Goal: Task Accomplishment & Management: Manage account settings

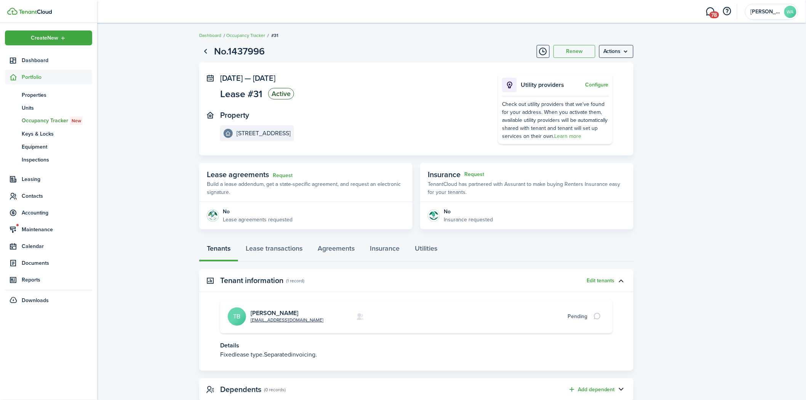
drag, startPoint x: 32, startPoint y: 199, endPoint x: 36, endPoint y: 168, distance: 31.5
click at [32, 197] on span "Contacts" at bounding box center [57, 196] width 70 height 8
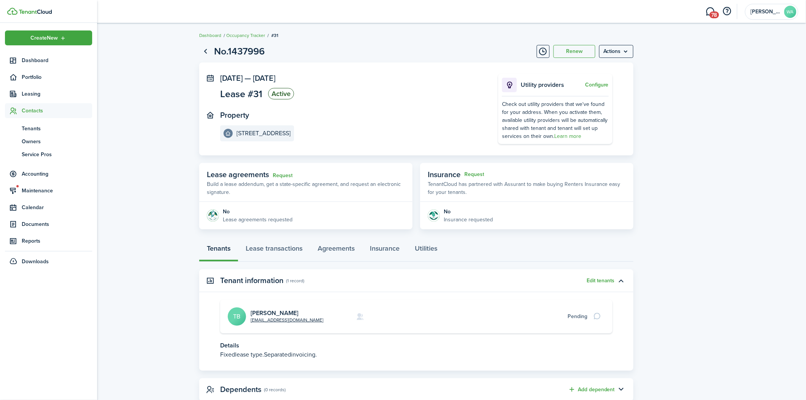
click at [37, 128] on span "Tenants" at bounding box center [57, 129] width 70 height 8
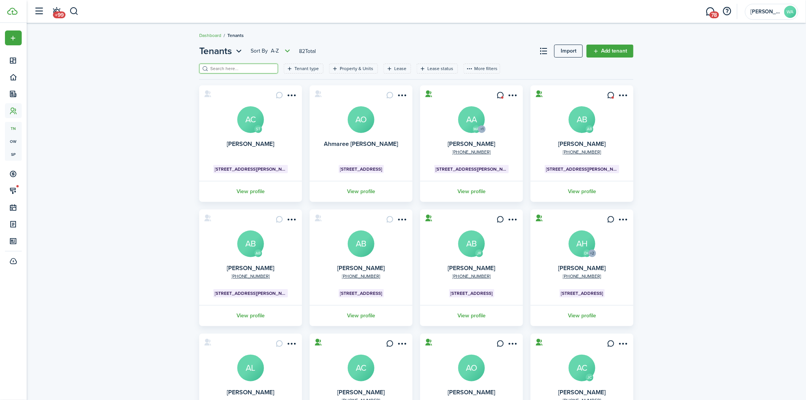
drag, startPoint x: 236, startPoint y: 67, endPoint x: 243, endPoint y: 67, distance: 6.5
click at [237, 67] on input "search" at bounding box center [241, 68] width 67 height 7
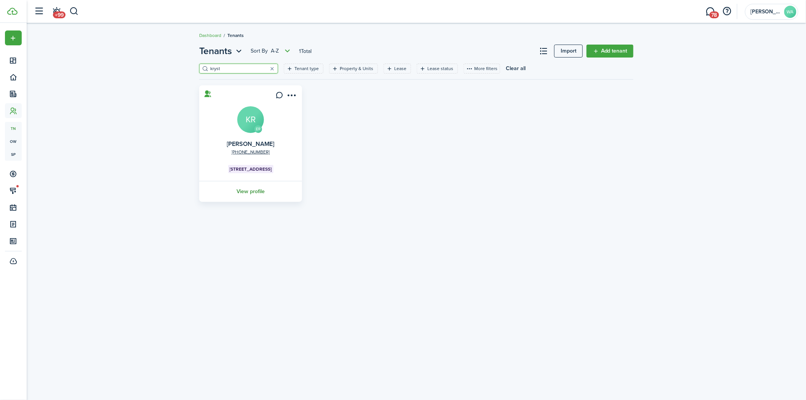
type input "kryst"
click at [233, 193] on link "View profile" at bounding box center [250, 191] width 105 height 21
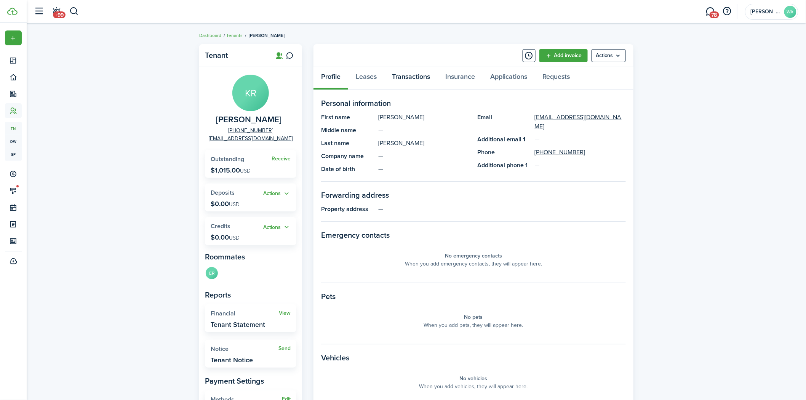
click at [402, 69] on link "Transactions" at bounding box center [410, 78] width 53 height 23
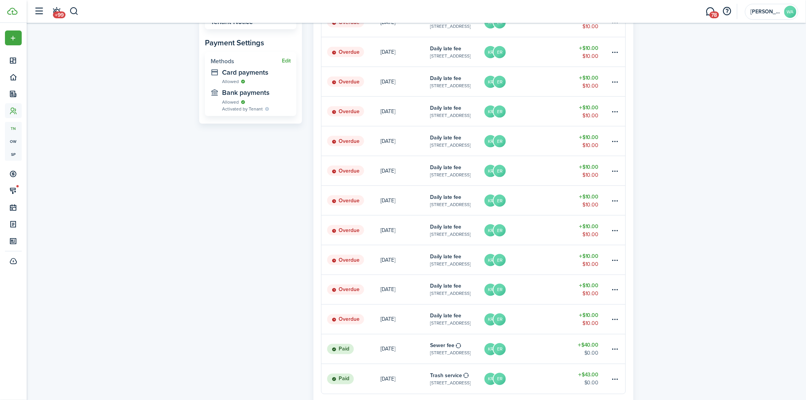
scroll to position [403, 0]
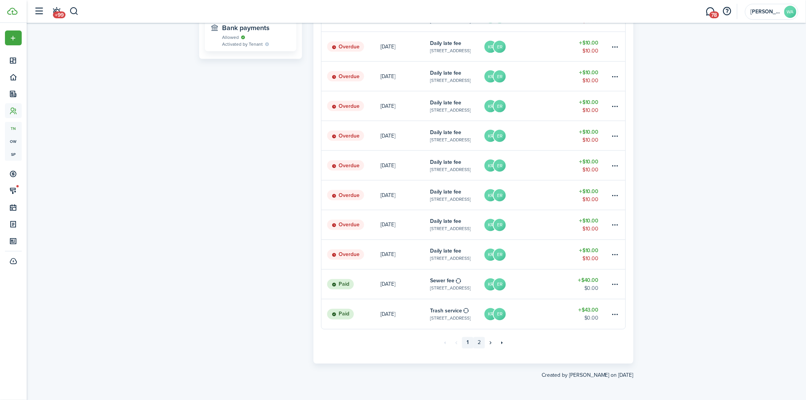
click at [476, 339] on link "2" at bounding box center [478, 342] width 11 height 11
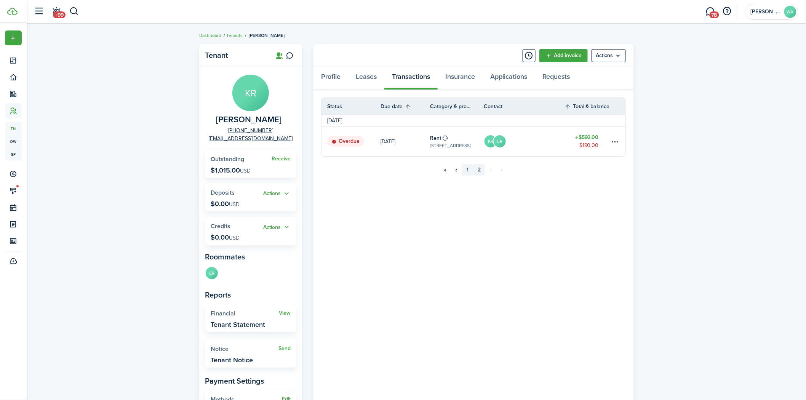
click at [468, 168] on link "1" at bounding box center [467, 169] width 11 height 11
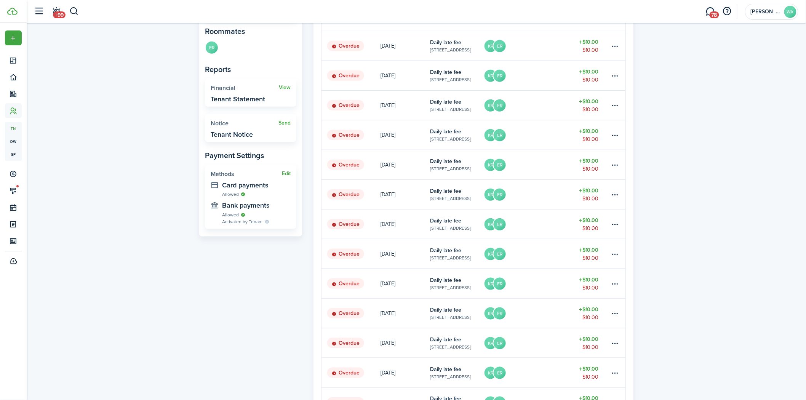
scroll to position [338, 0]
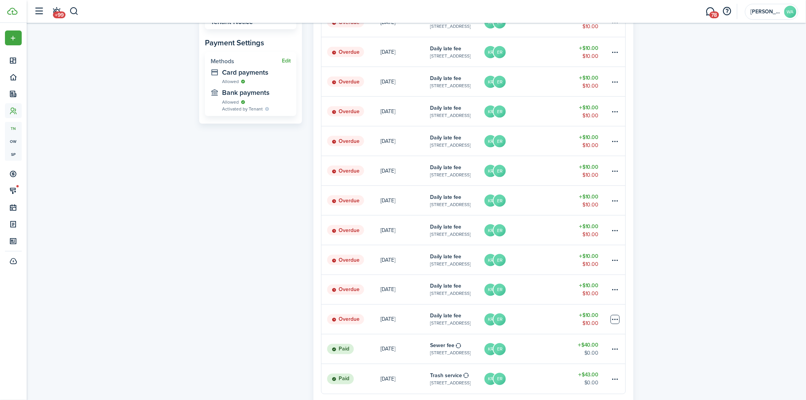
click at [614, 318] on table-menu-btn-icon at bounding box center [614, 319] width 9 height 9
drag, startPoint x: 698, startPoint y: 265, endPoint x: 618, endPoint y: 256, distance: 79.6
click at [697, 270] on div "Tenant KR [PERSON_NAME] [PHONE_NUMBER] [EMAIL_ADDRESS][DOMAIN_NAME] Receive Out…" at bounding box center [416, 75] width 779 height 746
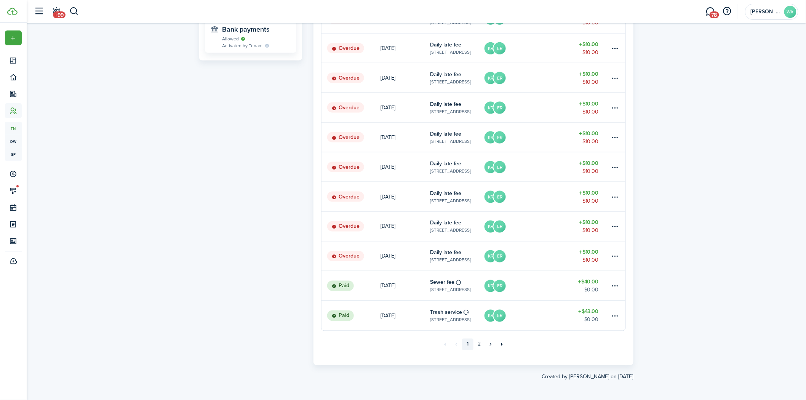
scroll to position [403, 0]
click at [481, 339] on link "2" at bounding box center [478, 342] width 11 height 11
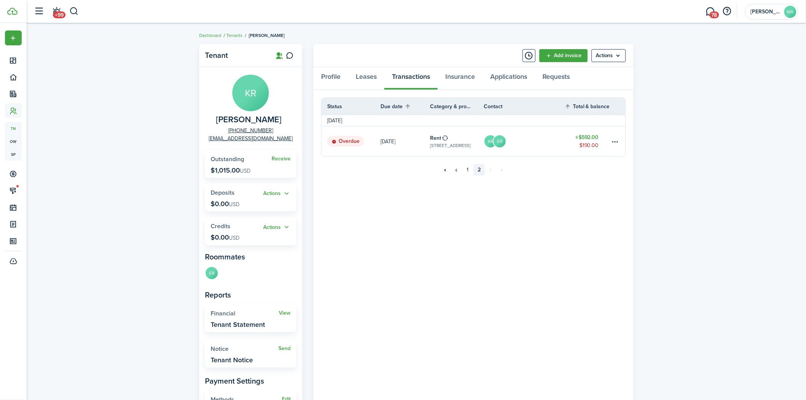
click at [579, 141] on table-amount-title "$592.00" at bounding box center [587, 137] width 24 height 8
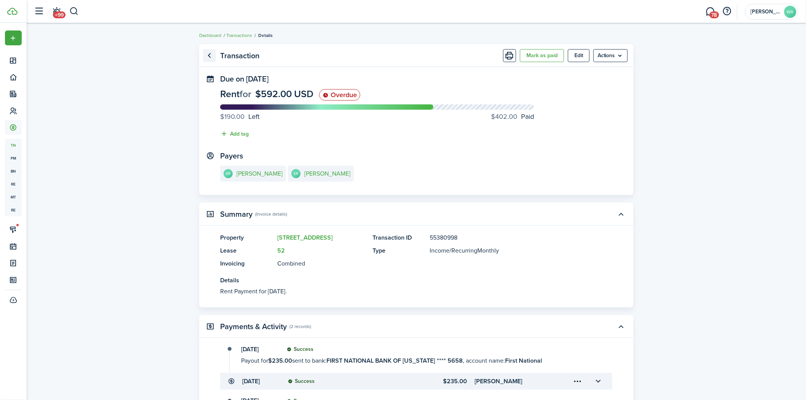
click at [209, 60] on link "Go back" at bounding box center [209, 55] width 13 height 13
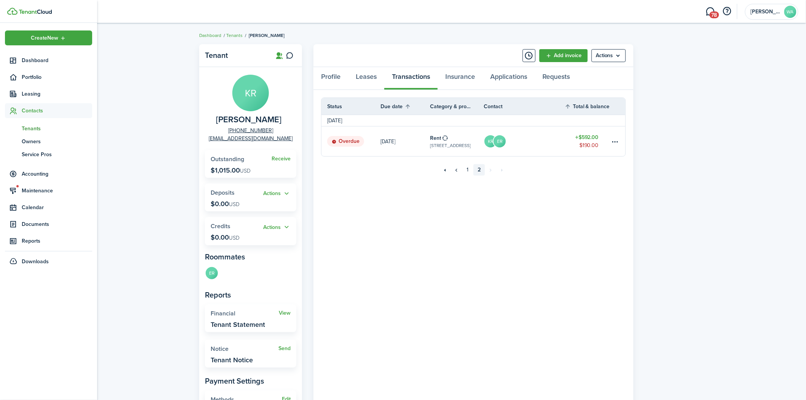
click at [39, 125] on span "Tenants" at bounding box center [57, 129] width 70 height 8
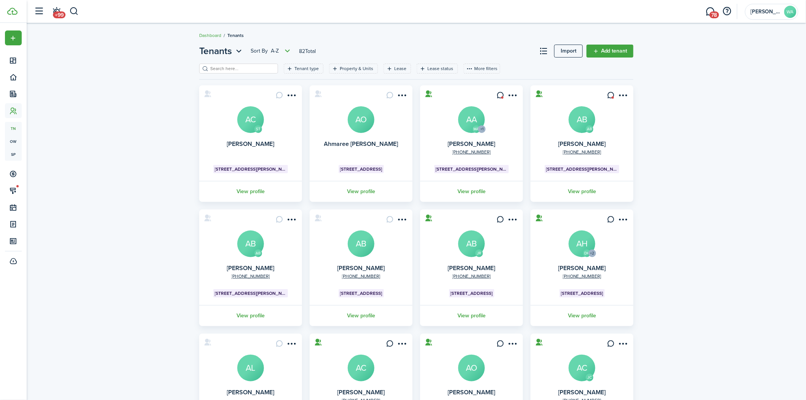
click at [255, 62] on header-page "Tenants Sort by A-Z 82 Total Import Add tenant" at bounding box center [416, 53] width 434 height 19
click at [255, 66] on input "search" at bounding box center [241, 68] width 67 height 7
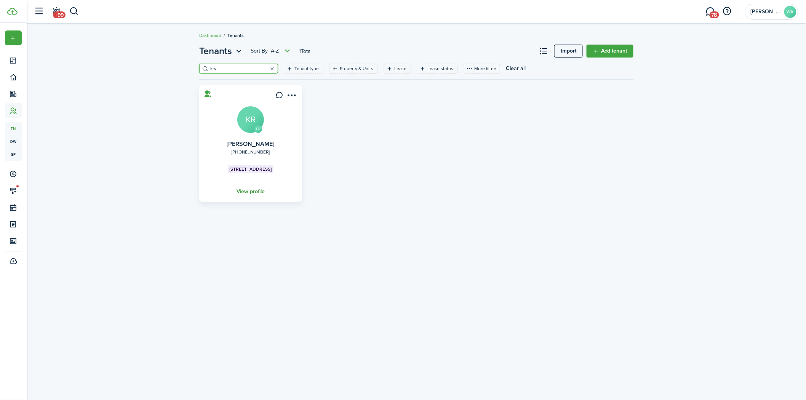
type input "kry"
click at [262, 201] on link "View profile" at bounding box center [250, 191] width 105 height 21
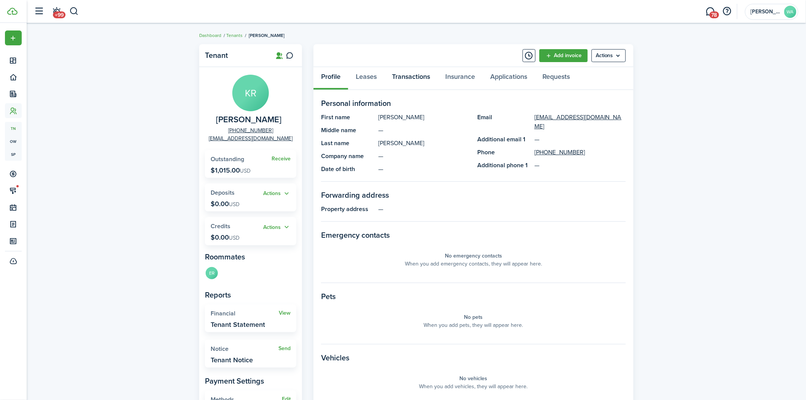
click at [402, 75] on link "Transactions" at bounding box center [410, 78] width 53 height 23
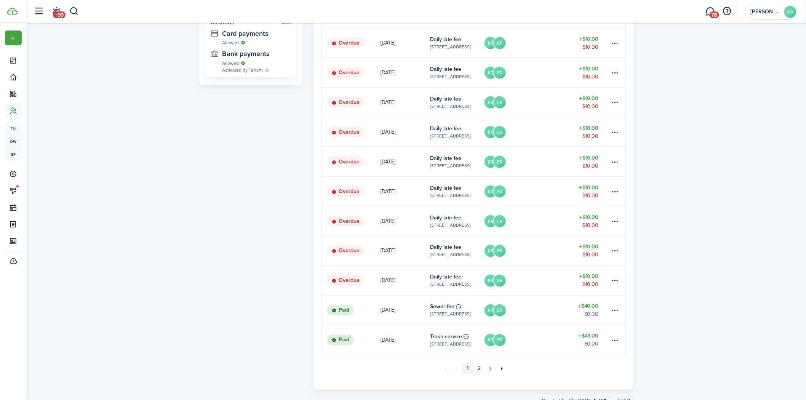
scroll to position [403, 0]
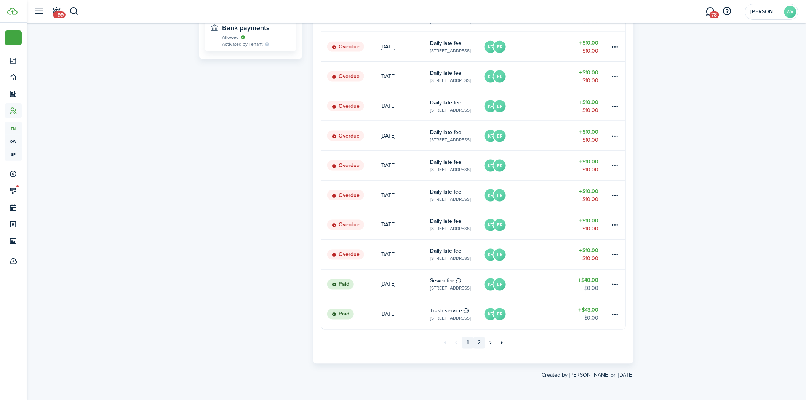
click at [477, 344] on link "2" at bounding box center [478, 342] width 11 height 11
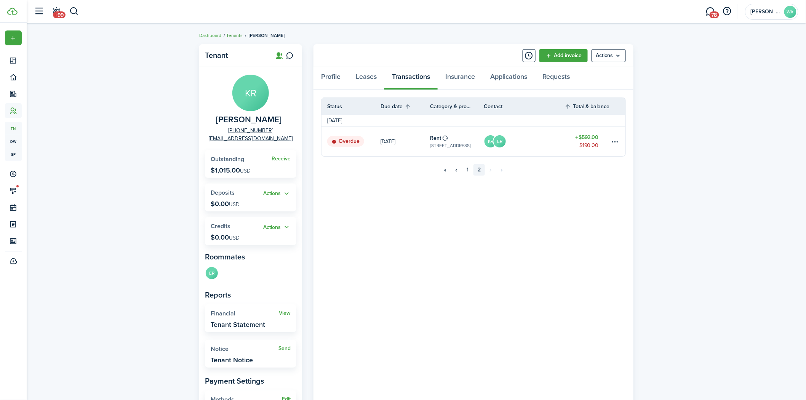
click at [233, 35] on link "Tenants" at bounding box center [234, 35] width 16 height 7
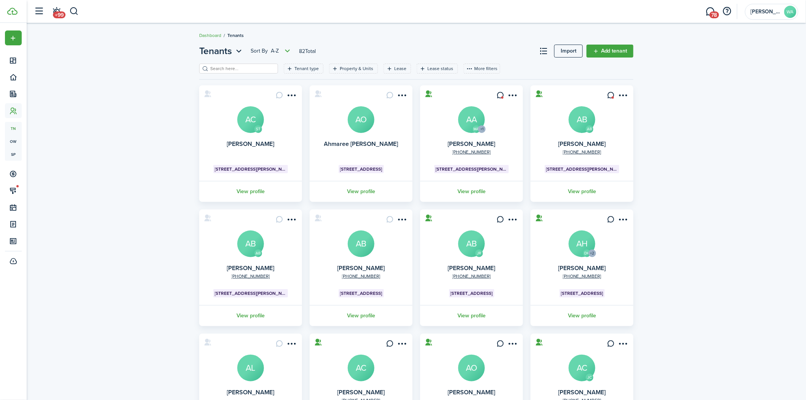
click at [249, 68] on input "search" at bounding box center [241, 68] width 67 height 7
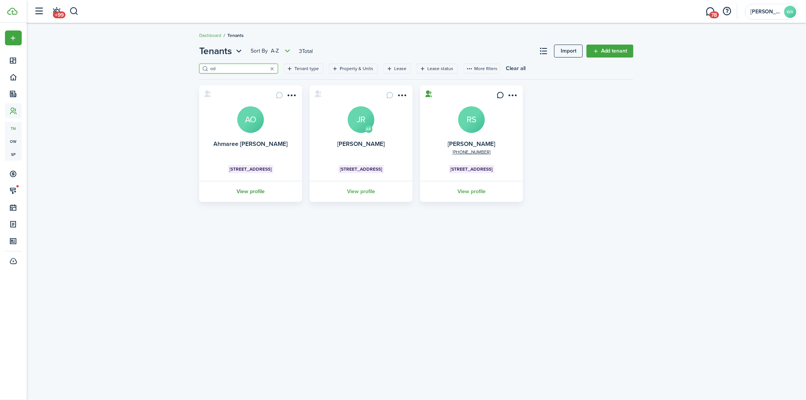
type input "od"
click at [264, 190] on link "View profile" at bounding box center [250, 191] width 105 height 21
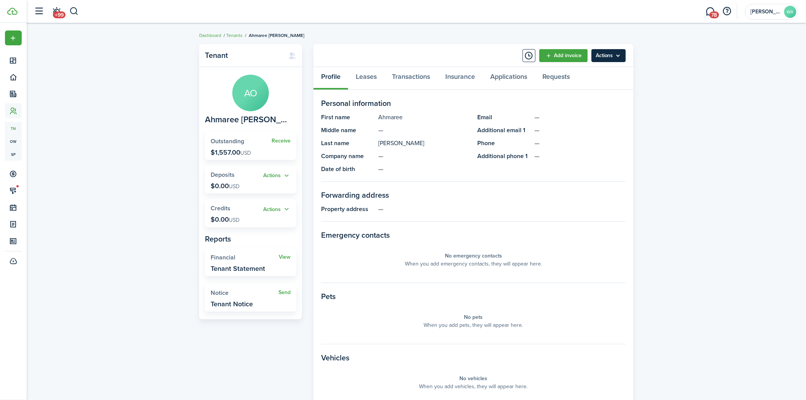
click at [602, 52] on menu-btn "Actions" at bounding box center [608, 55] width 34 height 13
click at [591, 68] on link "Edit" at bounding box center [592, 71] width 67 height 13
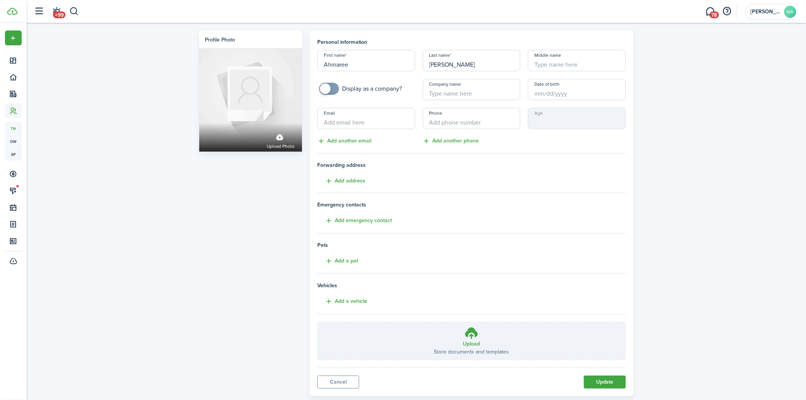
click at [362, 124] on input "Email" at bounding box center [366, 118] width 98 height 21
paste input "[EMAIL_ADDRESS][DOMAIN_NAME]"
type input "[EMAIL_ADDRESS][DOMAIN_NAME]"
click at [458, 123] on input "+1" at bounding box center [472, 118] width 98 height 21
paste input "[PHONE_NUMBER]"
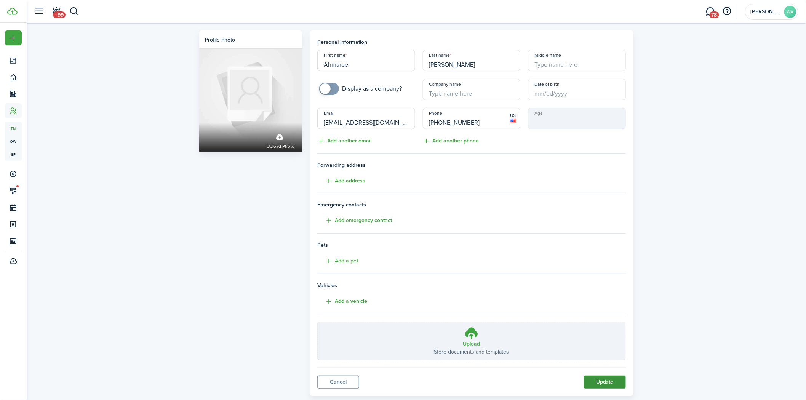
type input "[PHONE_NUMBER]"
click at [597, 380] on button "Update" at bounding box center [605, 381] width 42 height 13
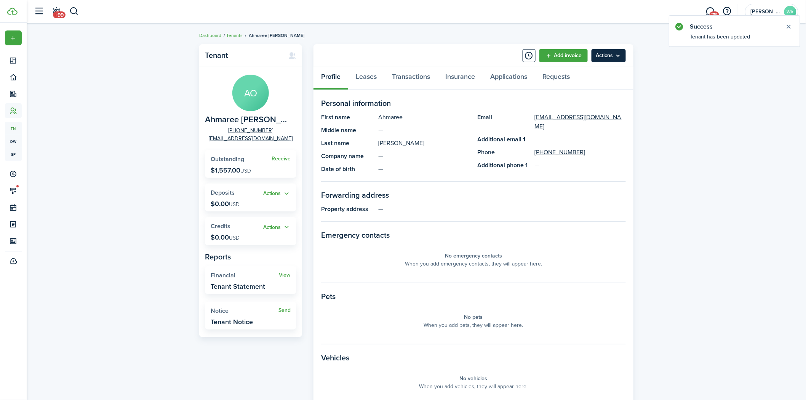
click at [608, 50] on menu-btn "Actions" at bounding box center [608, 55] width 34 height 13
click at [594, 82] on button "Send Connection" at bounding box center [592, 85] width 67 height 13
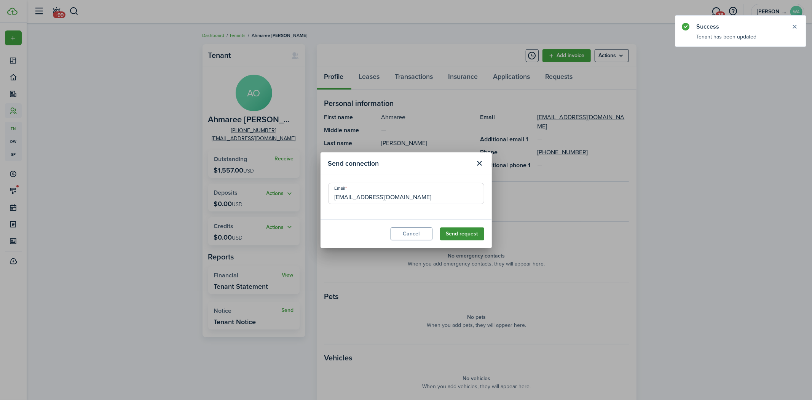
click at [472, 236] on button "Send request" at bounding box center [462, 233] width 44 height 13
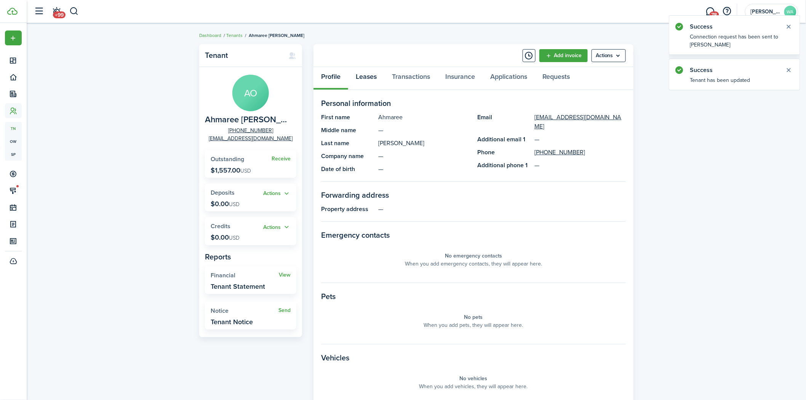
click at [368, 79] on link "Leases" at bounding box center [366, 78] width 36 height 23
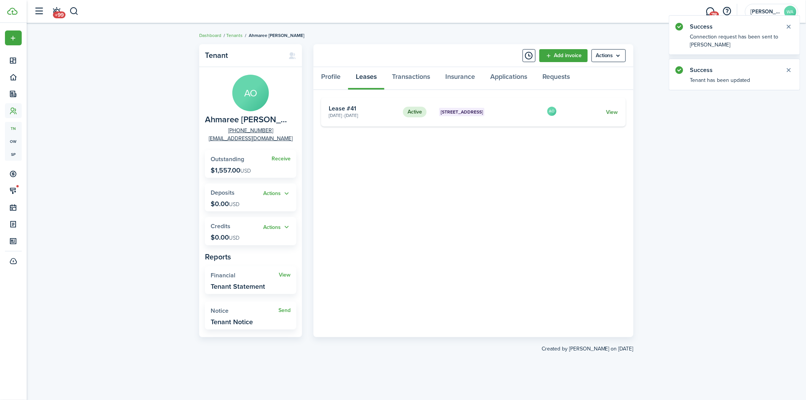
click at [608, 113] on link "View" at bounding box center [612, 112] width 12 height 8
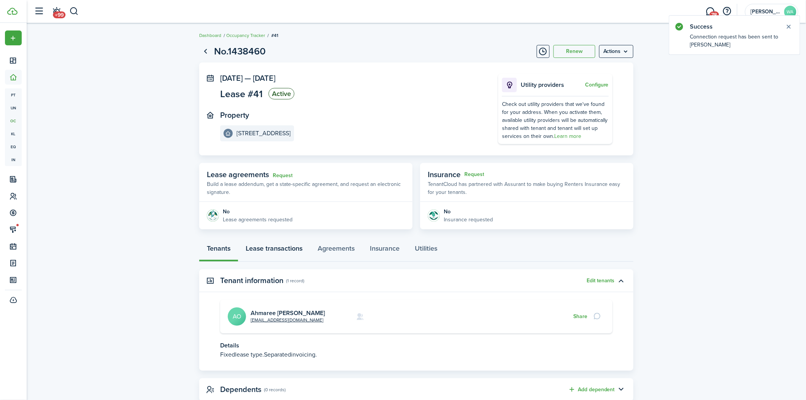
click at [301, 250] on link "Lease transactions" at bounding box center [274, 250] width 72 height 23
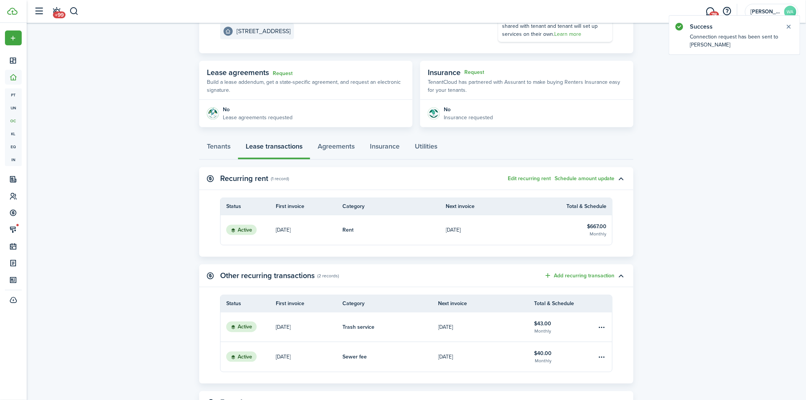
scroll to position [113, 0]
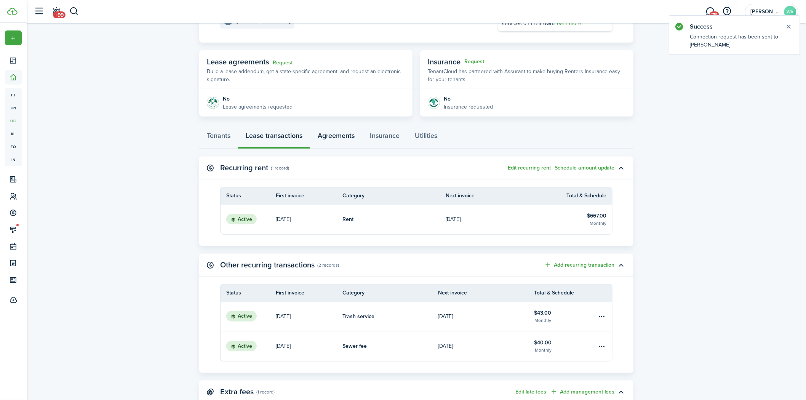
click at [338, 133] on link "Agreements" at bounding box center [336, 137] width 52 height 23
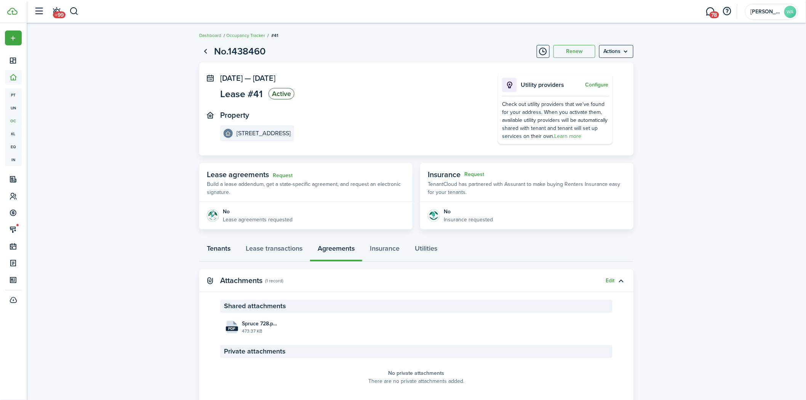
click at [237, 253] on link "Tenants" at bounding box center [218, 250] width 39 height 23
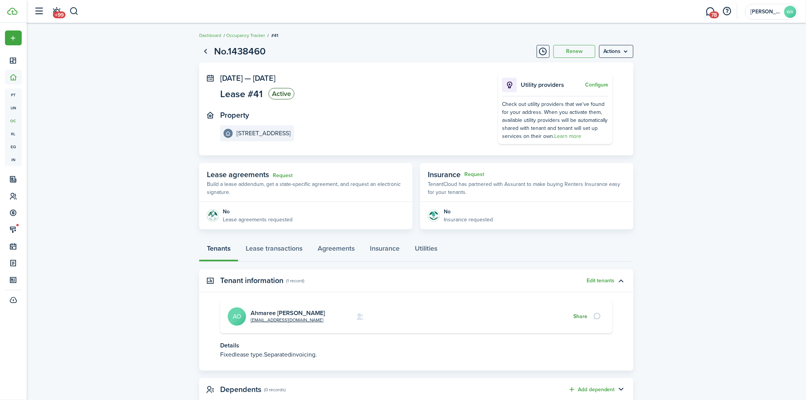
click at [576, 316] on button "Share" at bounding box center [580, 316] width 14 height 6
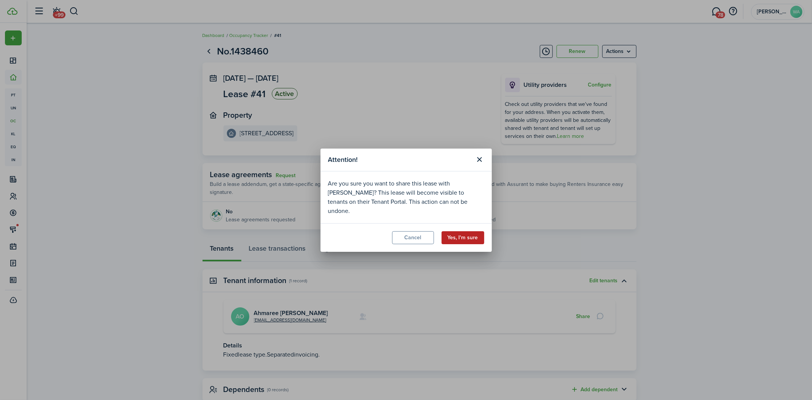
click at [462, 231] on button "Yes, I'm sure" at bounding box center [463, 237] width 43 height 13
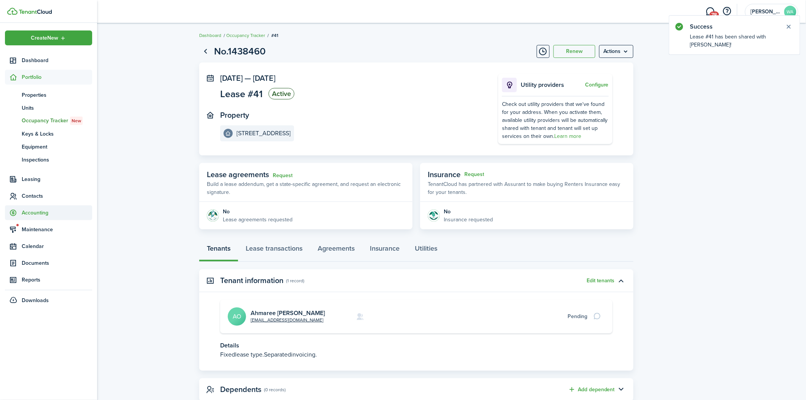
drag, startPoint x: 30, startPoint y: 193, endPoint x: 45, endPoint y: 179, distance: 20.5
click at [31, 193] on span "Contacts" at bounding box center [57, 196] width 70 height 8
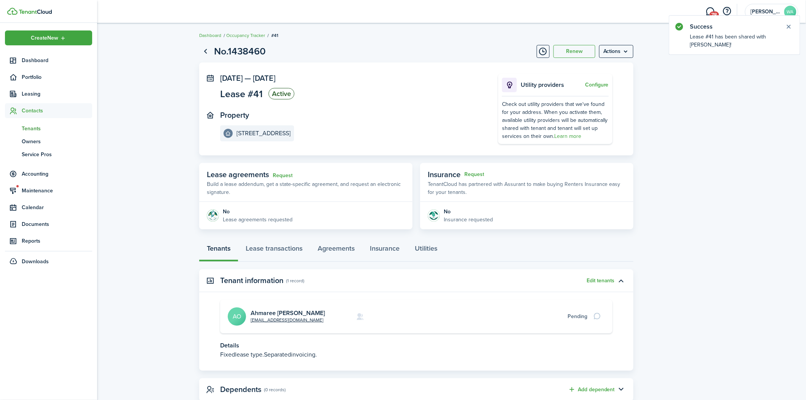
click at [37, 129] on span "Tenants" at bounding box center [57, 129] width 70 height 8
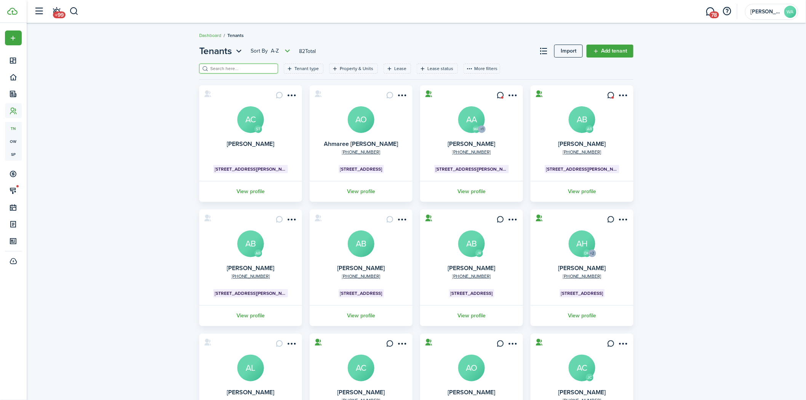
click at [225, 67] on input "search" at bounding box center [241, 68] width 67 height 7
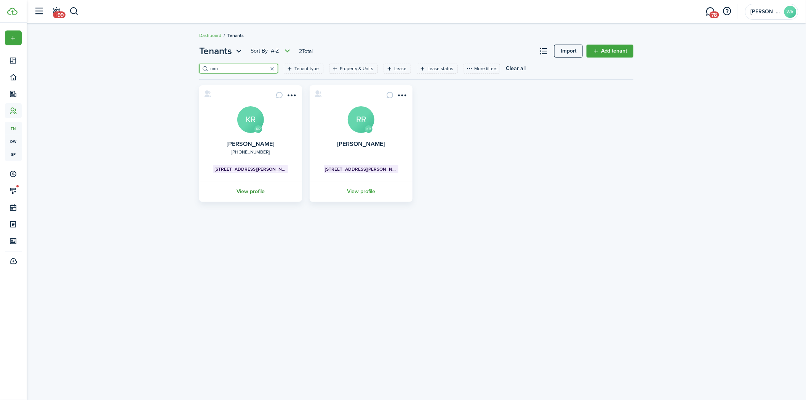
type input "ram"
click at [263, 188] on link "View profile" at bounding box center [250, 191] width 105 height 21
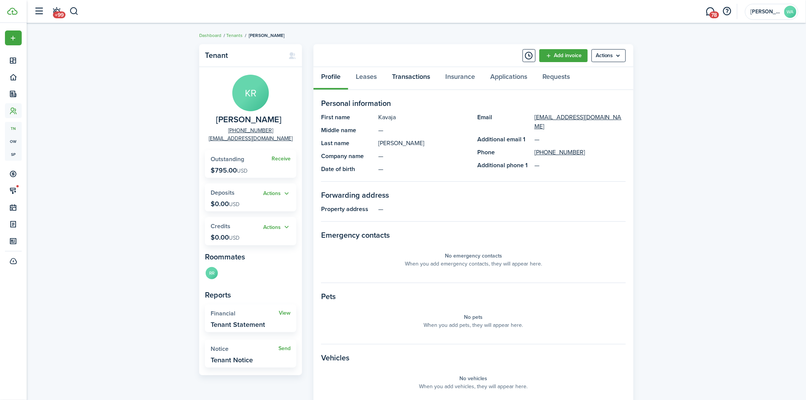
click at [405, 79] on link "Transactions" at bounding box center [410, 78] width 53 height 23
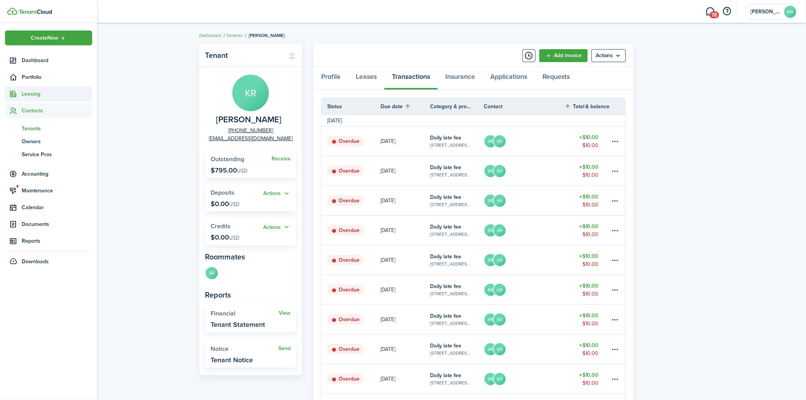
click at [31, 96] on span "Leasing" at bounding box center [57, 94] width 70 height 8
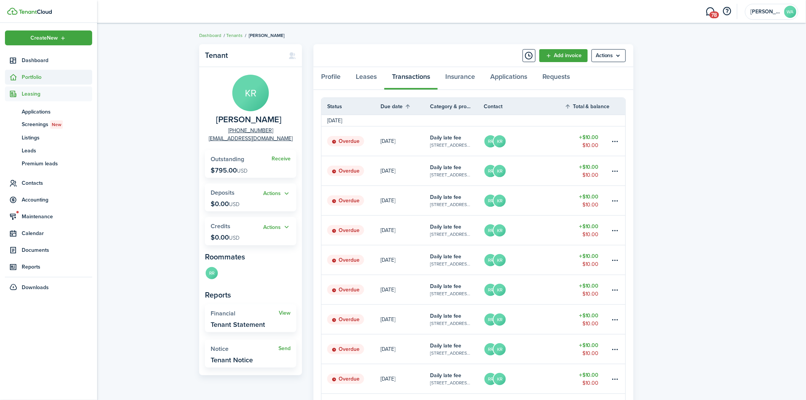
click at [45, 77] on span "Portfolio" at bounding box center [57, 77] width 70 height 8
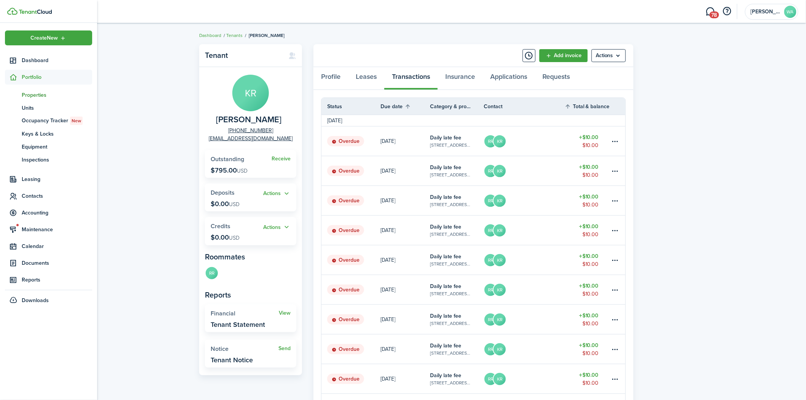
click at [42, 93] on span "Properties" at bounding box center [57, 95] width 70 height 8
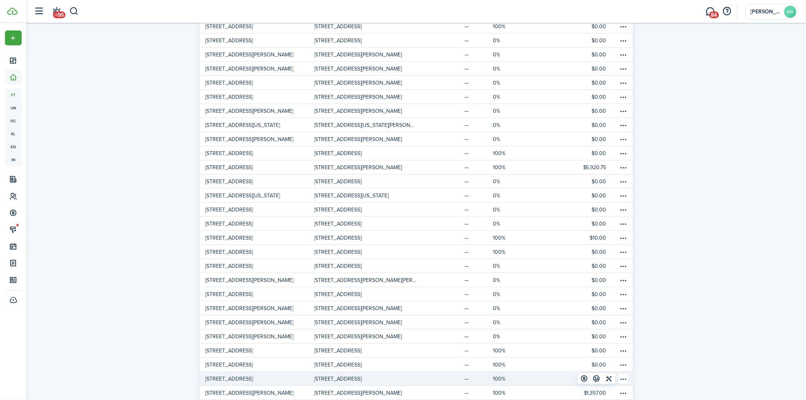
scroll to position [225, 0]
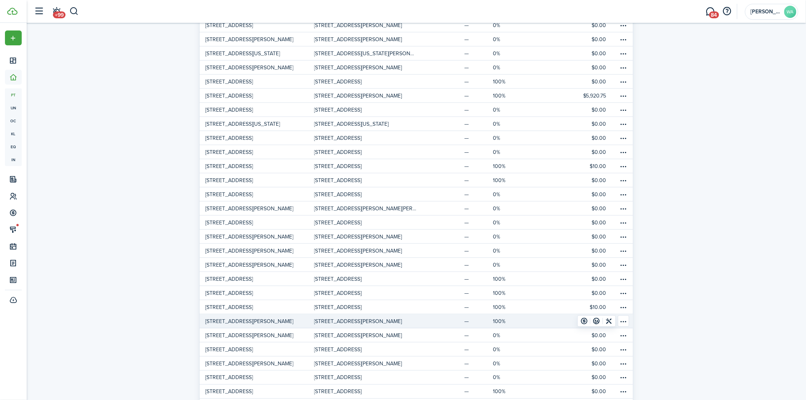
click at [331, 321] on p "[STREET_ADDRESS][PERSON_NAME]" at bounding box center [358, 321] width 88 height 8
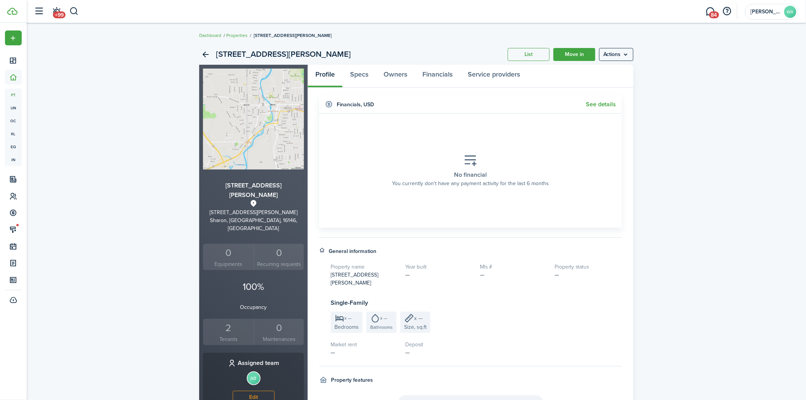
click at [227, 321] on div "2" at bounding box center [228, 328] width 47 height 14
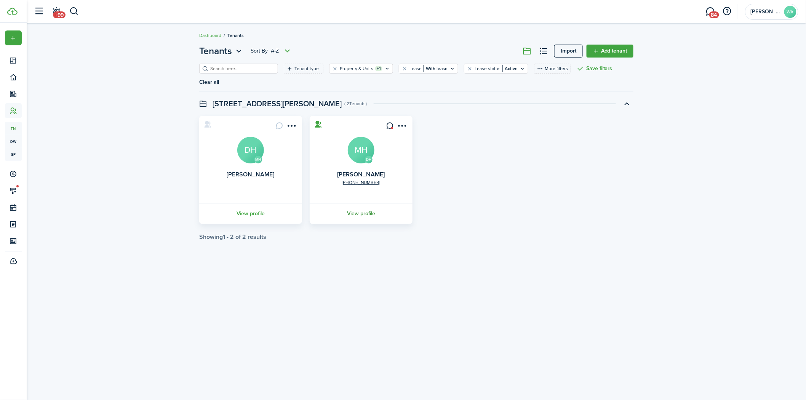
click at [366, 203] on link "View profile" at bounding box center [360, 213] width 105 height 21
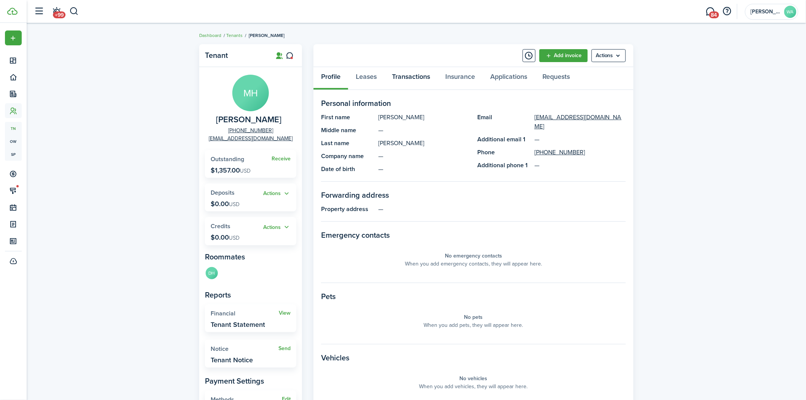
click at [404, 69] on link "Transactions" at bounding box center [410, 78] width 53 height 23
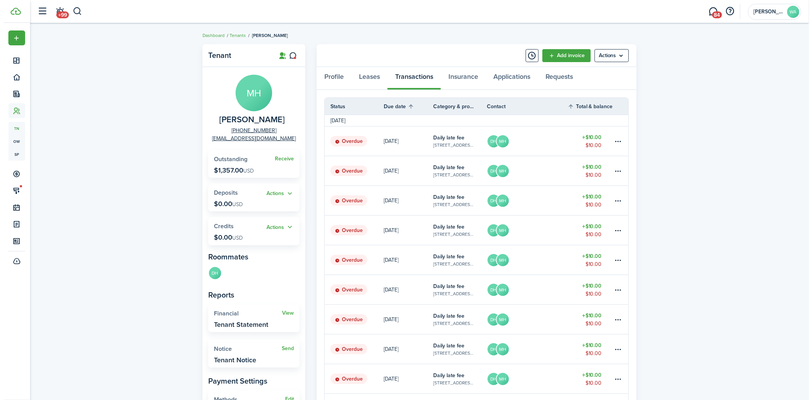
scroll to position [317, 0]
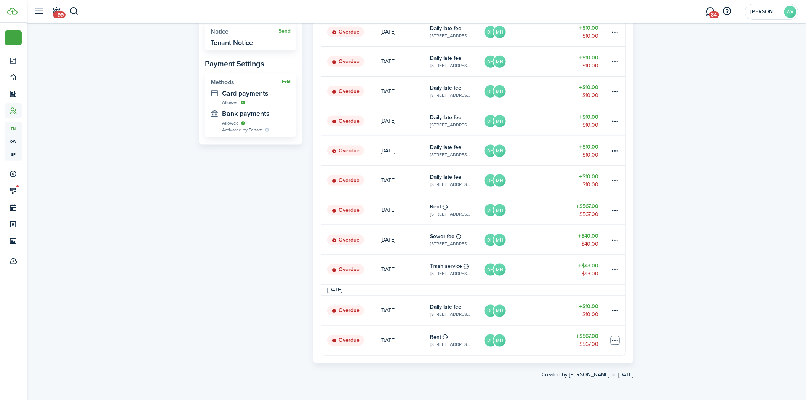
click at [615, 341] on table-menu-btn-icon at bounding box center [614, 340] width 9 height 9
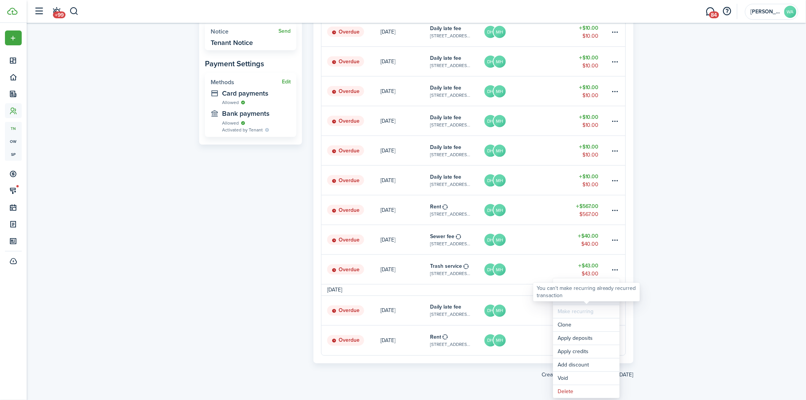
click at [562, 301] on link "Mark as paid" at bounding box center [586, 298] width 67 height 13
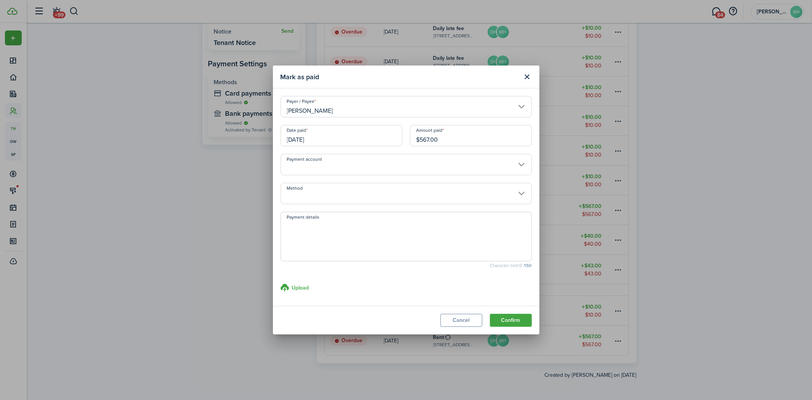
click at [336, 170] on input "Payment account" at bounding box center [406, 164] width 251 height 21
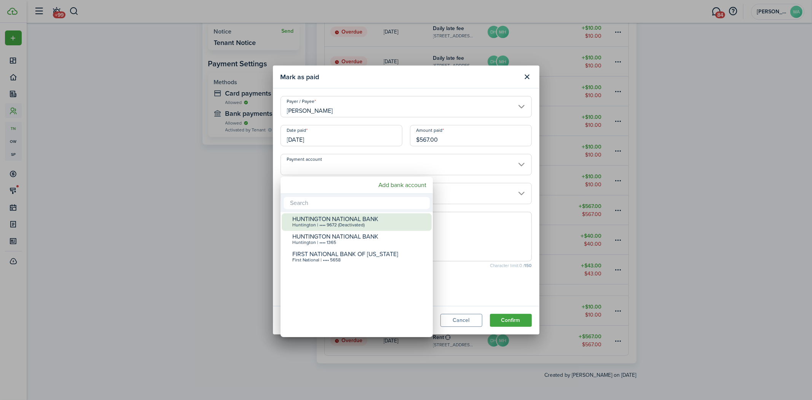
click at [360, 220] on div "HUNTINGTON NATIONAL BANK" at bounding box center [359, 219] width 135 height 7
type input "•••• •••• •••• 9672"
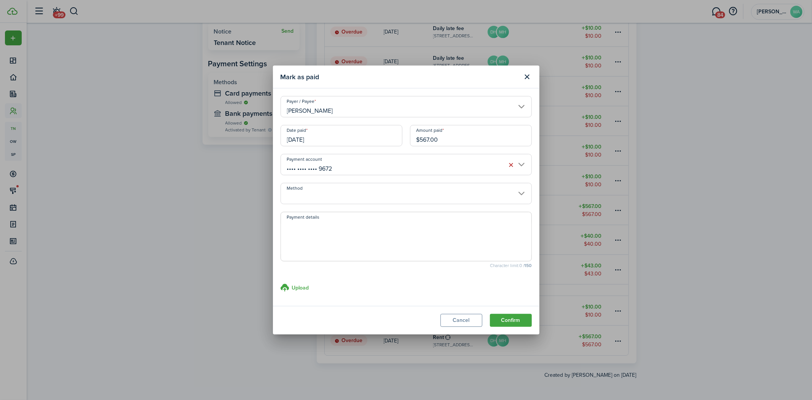
click at [338, 192] on input "Method" at bounding box center [406, 193] width 251 height 21
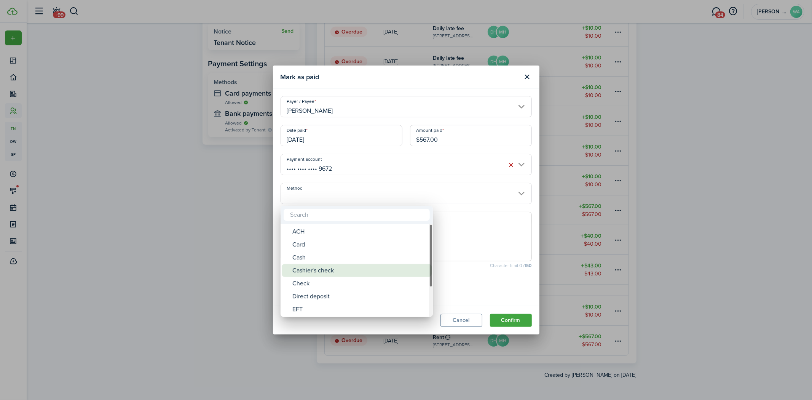
click at [346, 275] on div "Cashier's check" at bounding box center [359, 270] width 135 height 13
type input "Cashier's check"
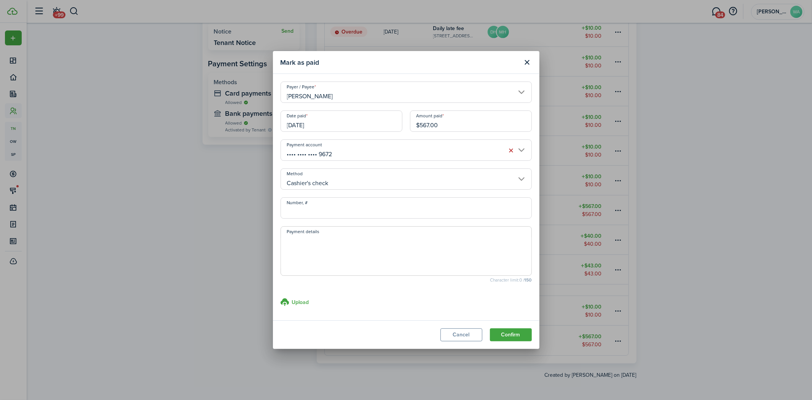
click at [345, 239] on textarea "Payment details" at bounding box center [406, 253] width 251 height 37
type textarea "Paid to"
click at [462, 339] on button "Cancel" at bounding box center [462, 334] width 42 height 13
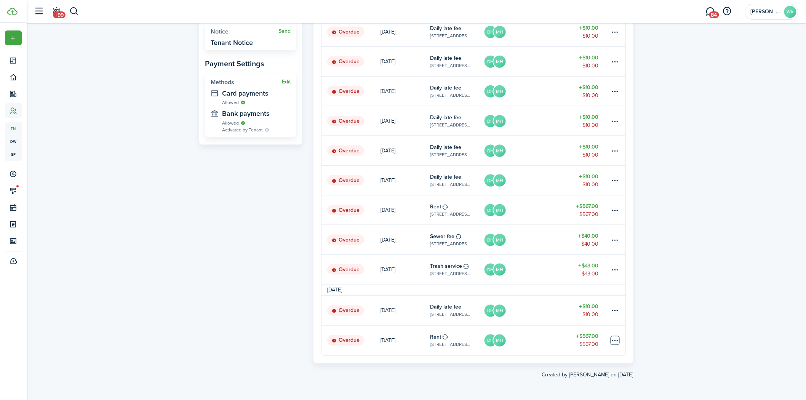
click at [619, 341] on table-menu-btn-icon "Open menu" at bounding box center [614, 340] width 9 height 9
click at [571, 394] on button "Delete" at bounding box center [586, 391] width 67 height 13
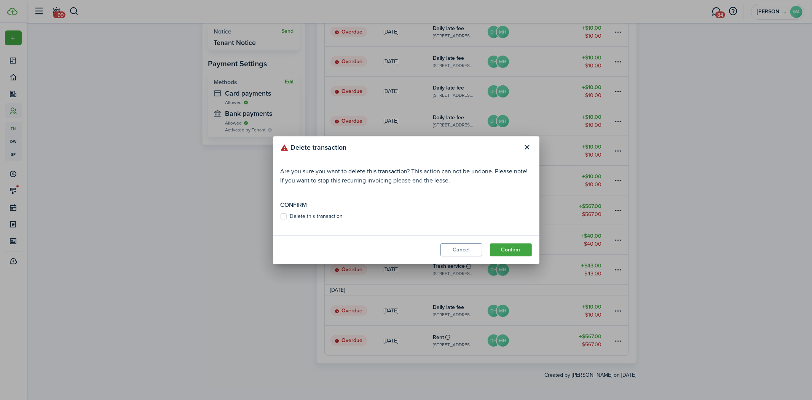
click at [283, 214] on label "Delete this transaction" at bounding box center [312, 216] width 62 height 6
click at [281, 216] on input "Delete this transaction" at bounding box center [280, 216] width 0 height 0
checkbox input "true"
click at [524, 252] on button "Confirm" at bounding box center [511, 249] width 42 height 13
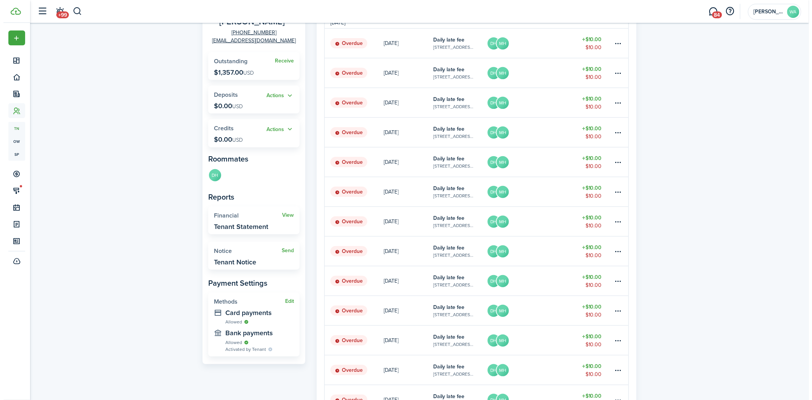
scroll to position [287, 0]
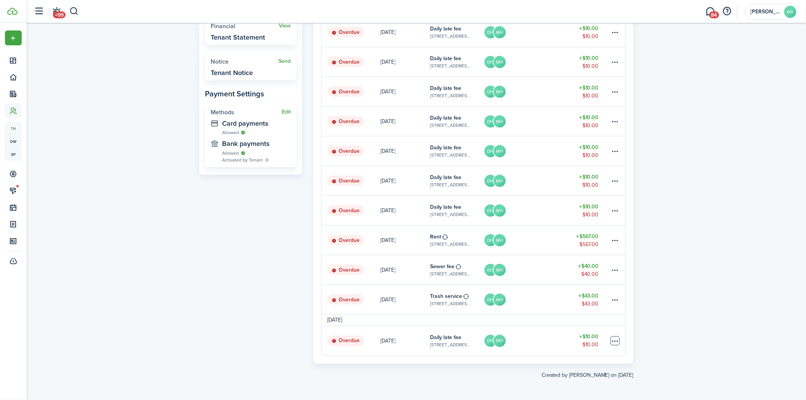
click at [618, 339] on table-menu-btn-icon at bounding box center [614, 340] width 9 height 9
click at [576, 391] on button "Delete" at bounding box center [586, 391] width 67 height 13
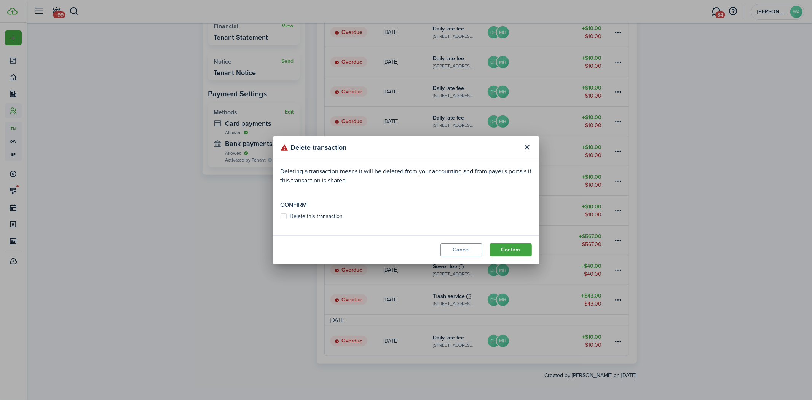
click at [292, 217] on label "Delete this transaction" at bounding box center [312, 216] width 62 height 6
click at [281, 216] on input "Delete this transaction" at bounding box center [280, 216] width 0 height 0
checkbox input "true"
click at [510, 247] on button "Confirm" at bounding box center [511, 249] width 42 height 13
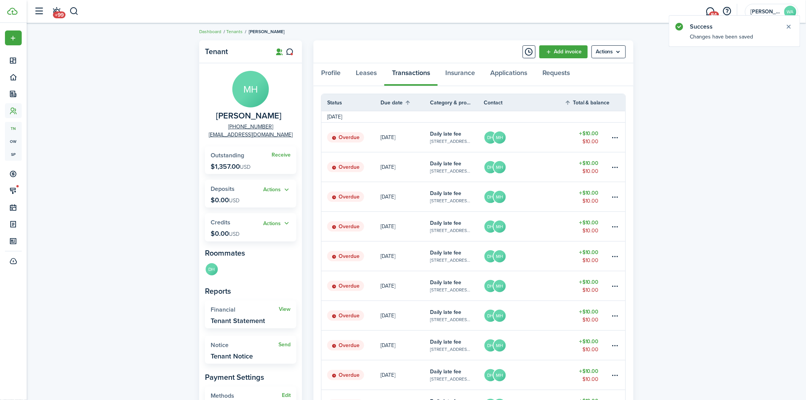
scroll to position [0, 0]
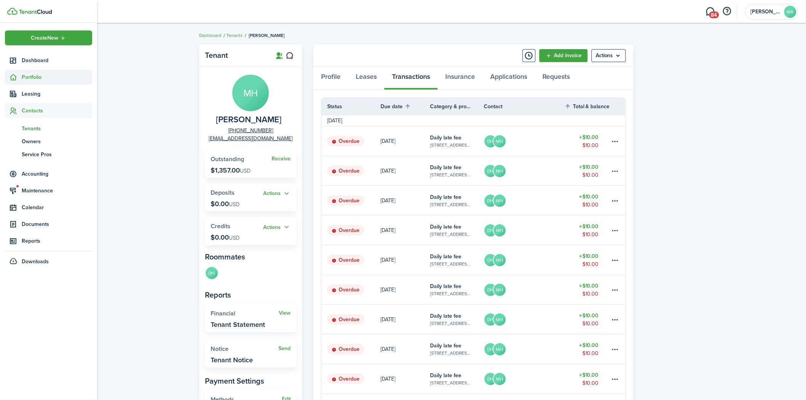
click at [40, 78] on span "Portfolio" at bounding box center [57, 77] width 70 height 8
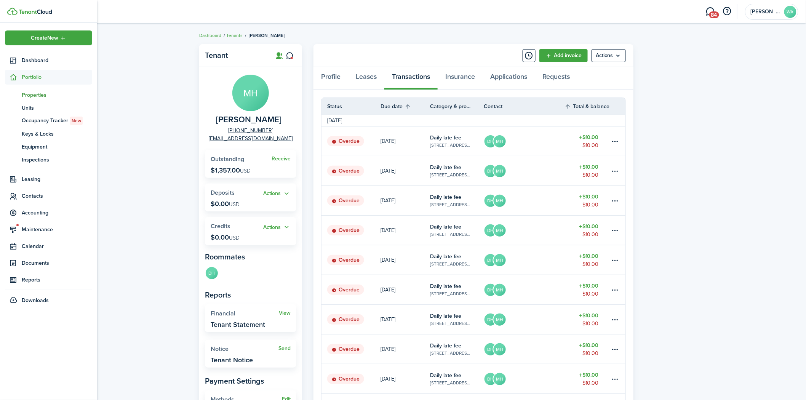
click at [42, 95] on span "Properties" at bounding box center [57, 95] width 70 height 8
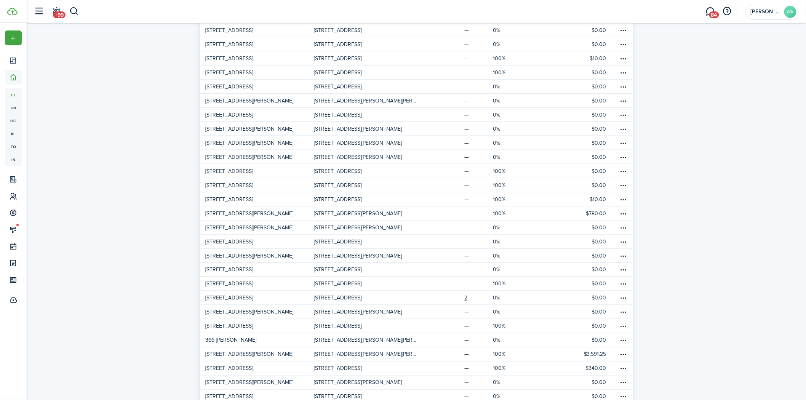
scroll to position [338, 0]
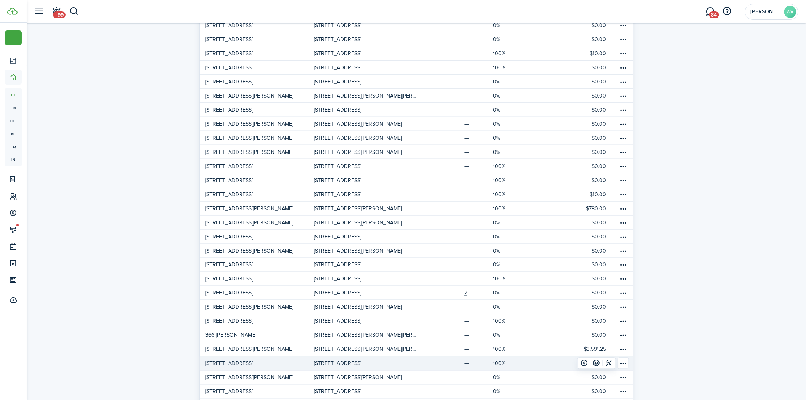
click at [418, 365] on link "[STREET_ADDRESS]" at bounding box center [371, 363] width 115 height 14
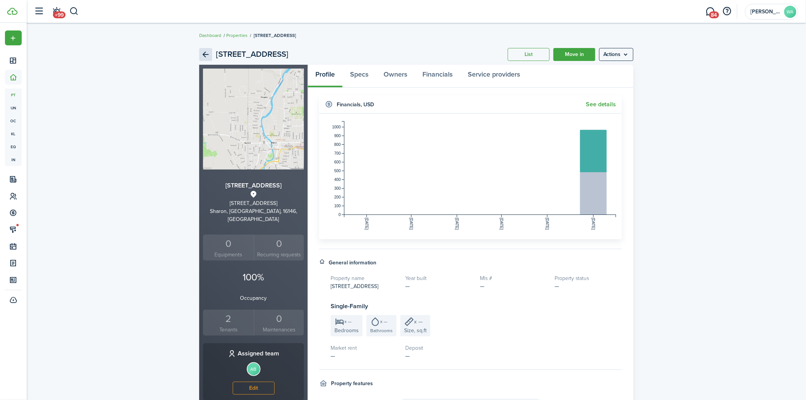
click at [203, 48] on link "Back" at bounding box center [205, 54] width 13 height 13
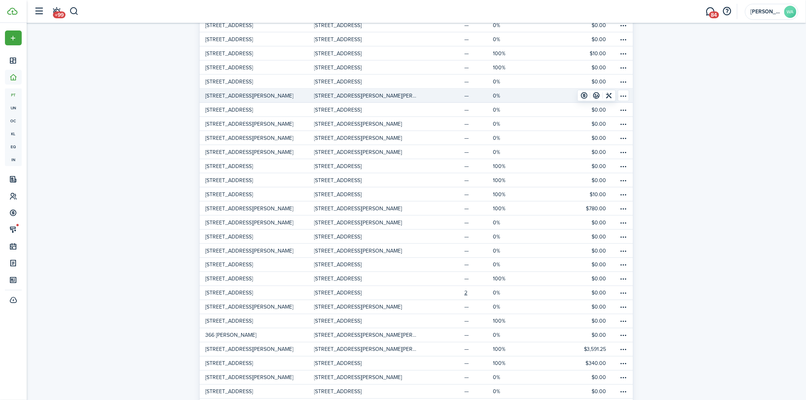
scroll to position [451, 0]
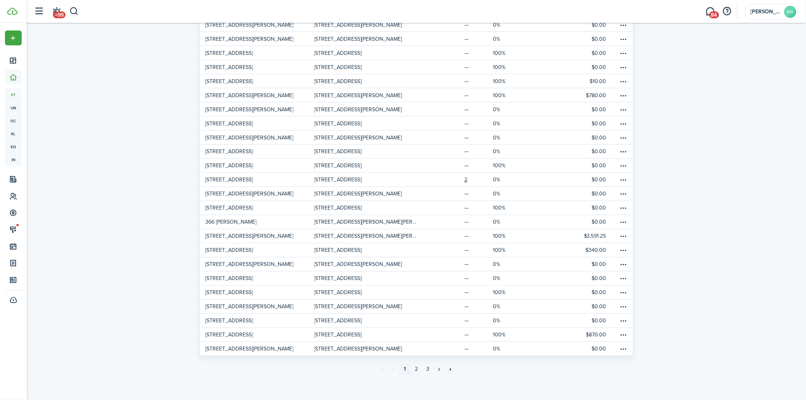
click at [356, 331] on link "[STREET_ADDRESS]" at bounding box center [371, 335] width 115 height 14
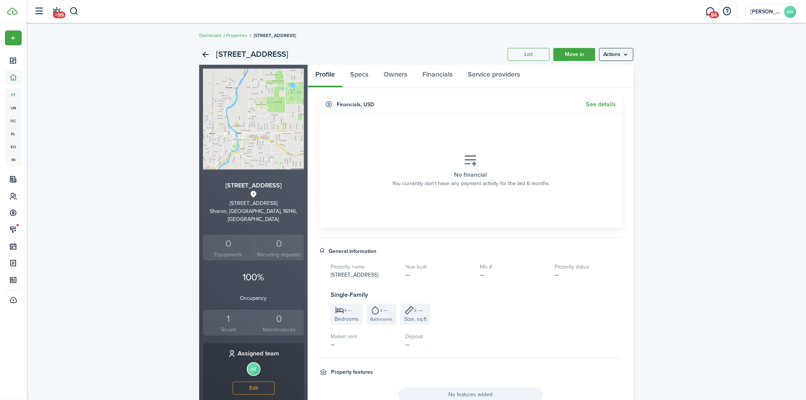
click at [227, 311] on div "1" at bounding box center [228, 318] width 47 height 14
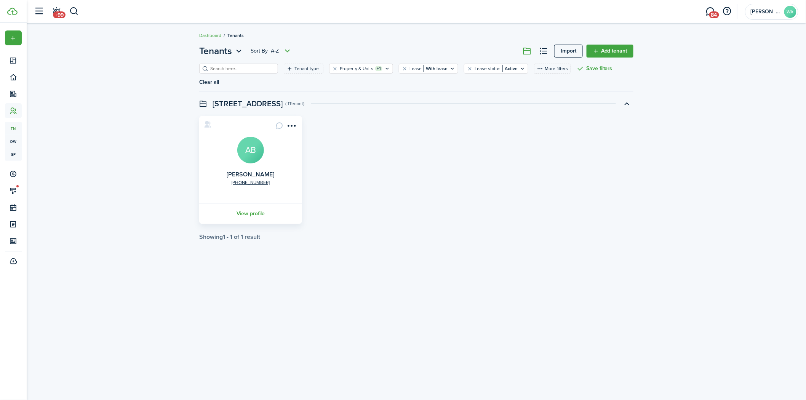
click at [260, 203] on link "View profile" at bounding box center [250, 213] width 105 height 21
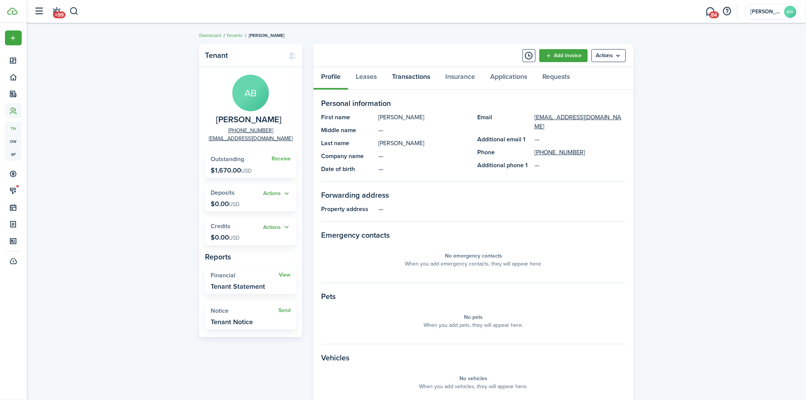
click at [410, 73] on link "Transactions" at bounding box center [410, 78] width 53 height 23
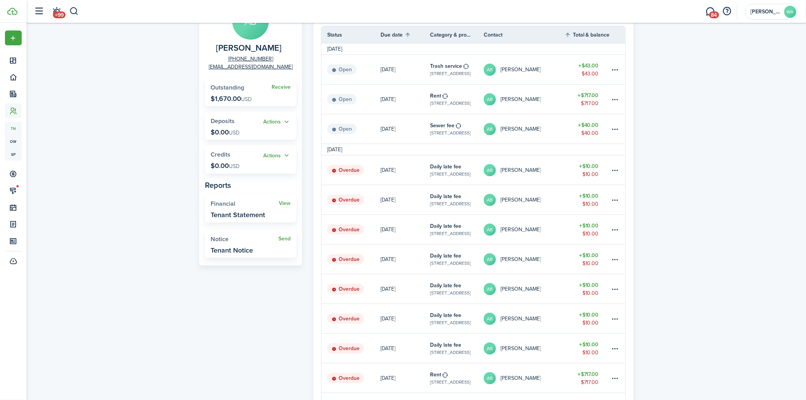
scroll to position [56, 0]
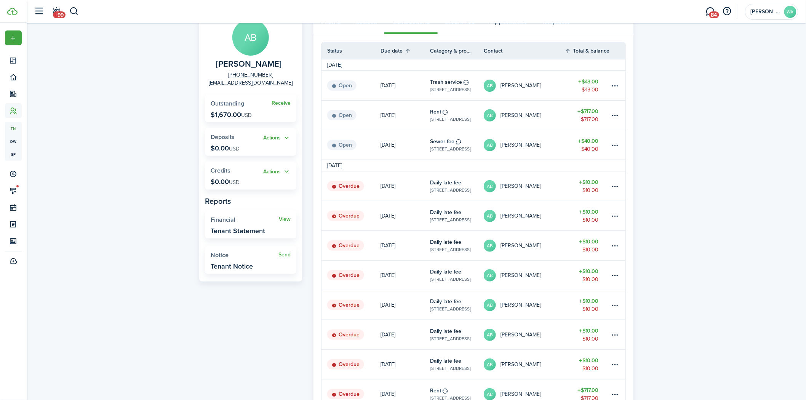
drag, startPoint x: 244, startPoint y: 71, endPoint x: 223, endPoint y: 88, distance: 27.4
click at [136, 88] on div "Tenant AB [PERSON_NAME] [PHONE_NUMBER] [EMAIL_ADDRESS][DOMAIN_NAME] Receive Out…" at bounding box center [416, 240] width 779 height 511
drag, startPoint x: 275, startPoint y: 72, endPoint x: 265, endPoint y: 73, distance: 10.0
click at [244, 73] on panel-main-group "AB [PERSON_NAME] [PHONE_NUMBER] [EMAIL_ADDRESS][DOMAIN_NAME]" at bounding box center [250, 53] width 91 height 68
drag, startPoint x: 288, startPoint y: 70, endPoint x: 262, endPoint y: 70, distance: 26.7
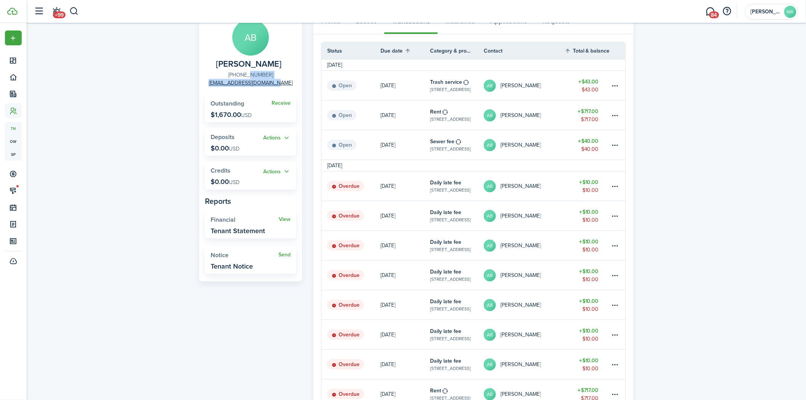
click at [251, 75] on panel-main-group "AB [PERSON_NAME] [PHONE_NUMBER] [EMAIL_ADDRESS][DOMAIN_NAME]" at bounding box center [250, 53] width 91 height 68
click at [277, 70] on panel-main-group "AB [PERSON_NAME] [PHONE_NUMBER] [EMAIL_ADDRESS][DOMAIN_NAME]" at bounding box center [250, 53] width 91 height 68
drag, startPoint x: 270, startPoint y: 73, endPoint x: 235, endPoint y: 72, distance: 34.7
click at [235, 72] on panel-main-group "AB [PERSON_NAME] [PHONE_NUMBER] [EMAIL_ADDRESS][DOMAIN_NAME]" at bounding box center [250, 53] width 91 height 68
copy link "[PHONE_NUMBER]"
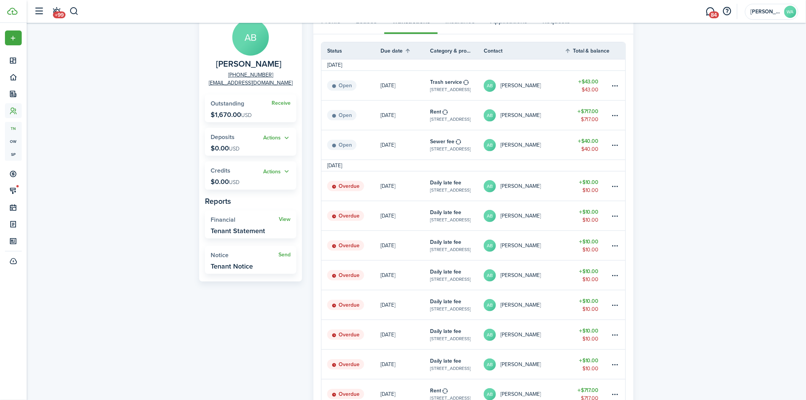
click at [96, 161] on div "Tenant AB [PERSON_NAME] [PHONE_NUMBER] [EMAIL_ADDRESS][DOMAIN_NAME] Receive Out…" at bounding box center [416, 240] width 779 height 511
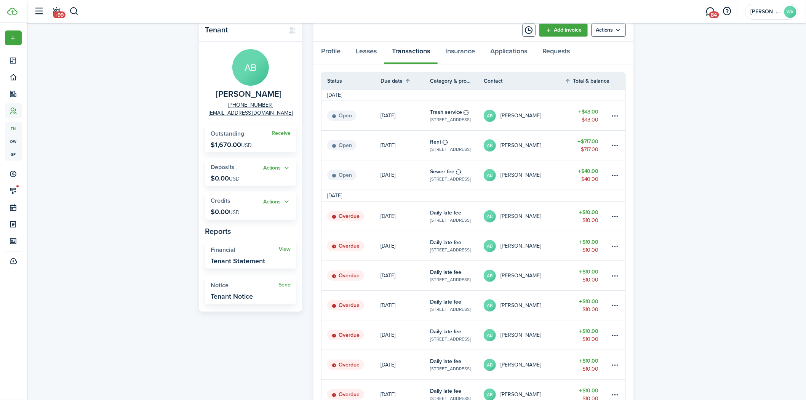
scroll to position [0, 0]
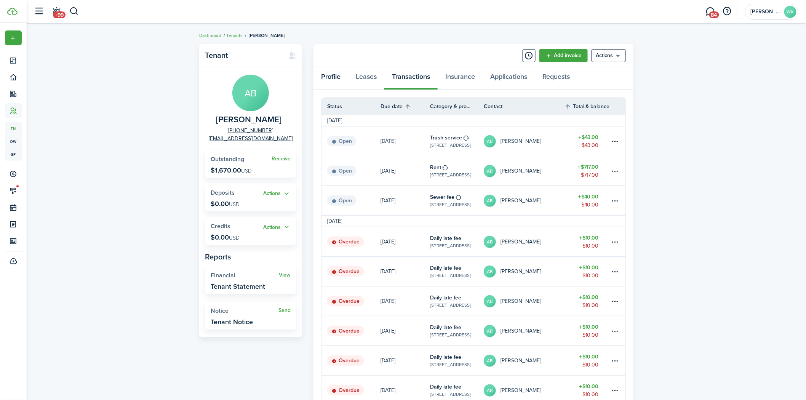
click at [325, 75] on link "Profile" at bounding box center [330, 78] width 35 height 23
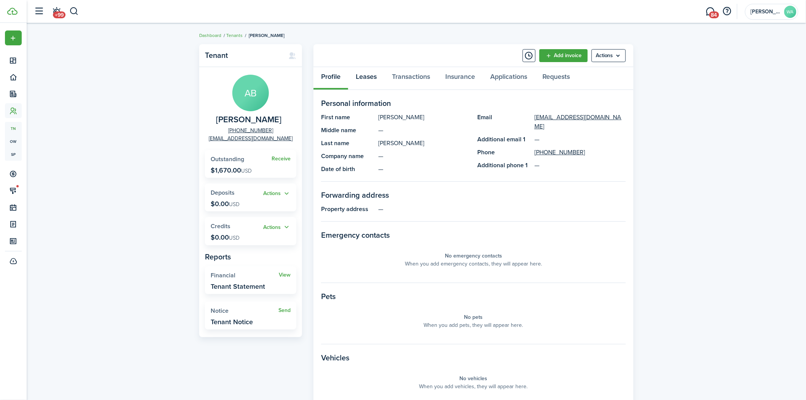
click at [372, 75] on link "Leases" at bounding box center [366, 78] width 36 height 23
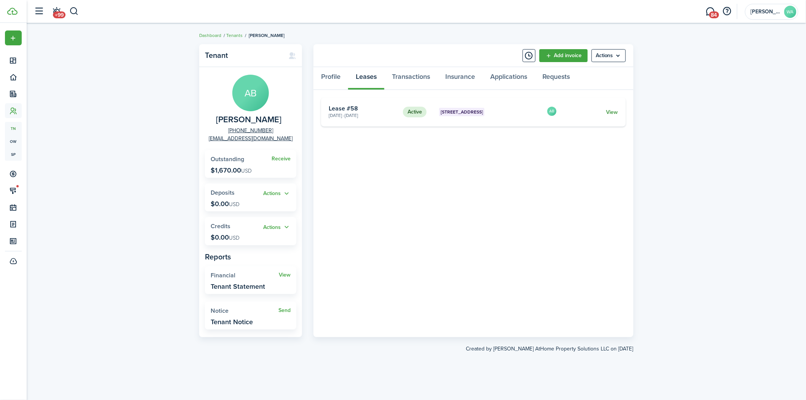
click at [610, 113] on link "View" at bounding box center [612, 112] width 12 height 8
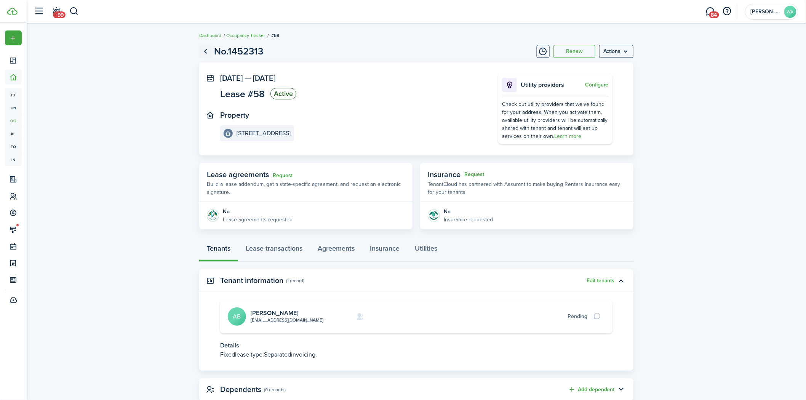
click at [208, 48] on link "Go back" at bounding box center [205, 51] width 13 height 13
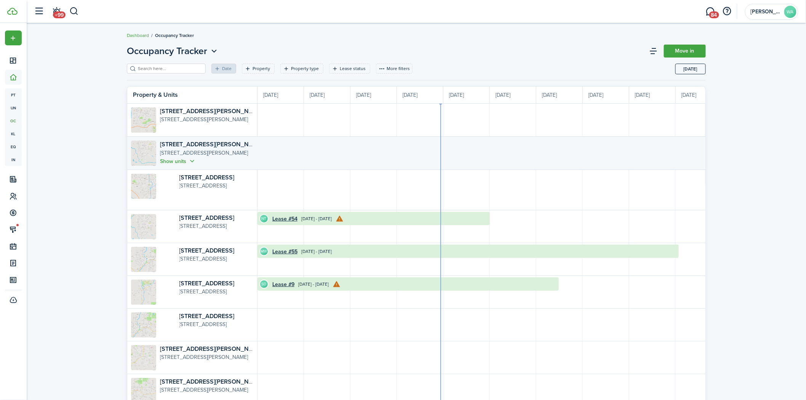
scroll to position [0, 139]
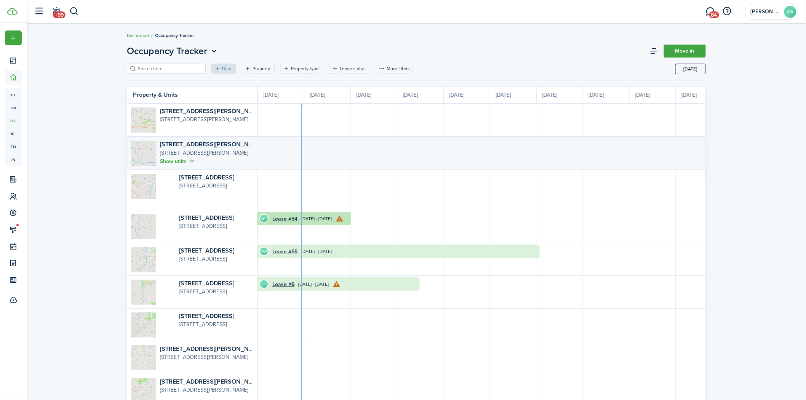
click at [306, 219] on time "[DATE] - [DATE]" at bounding box center [316, 218] width 30 height 7
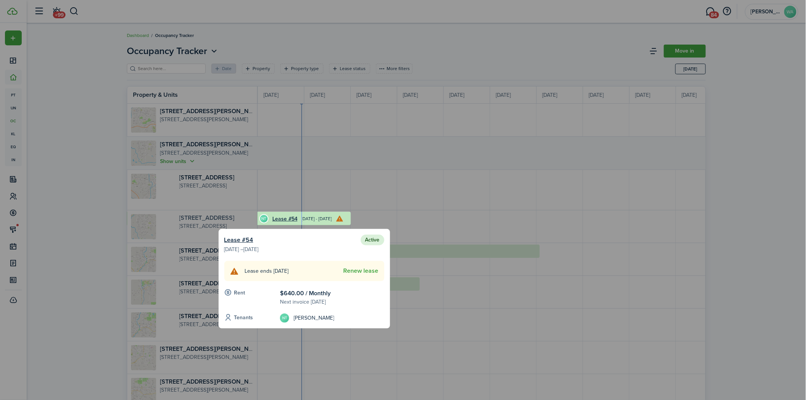
click at [179, 219] on div at bounding box center [403, 200] width 806 height 400
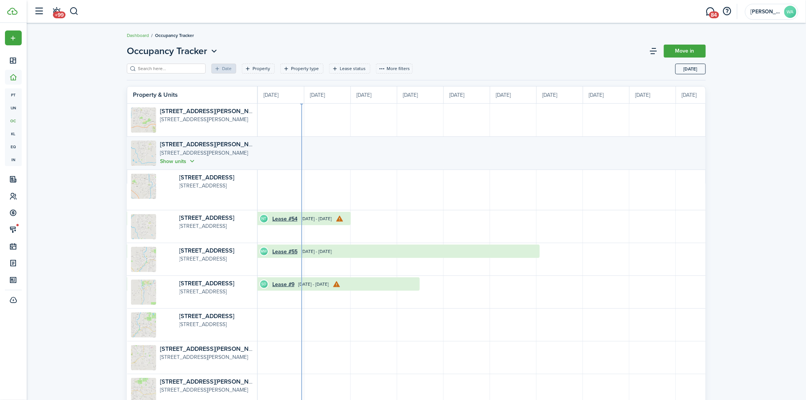
click at [157, 65] on input "search" at bounding box center [169, 68] width 67 height 7
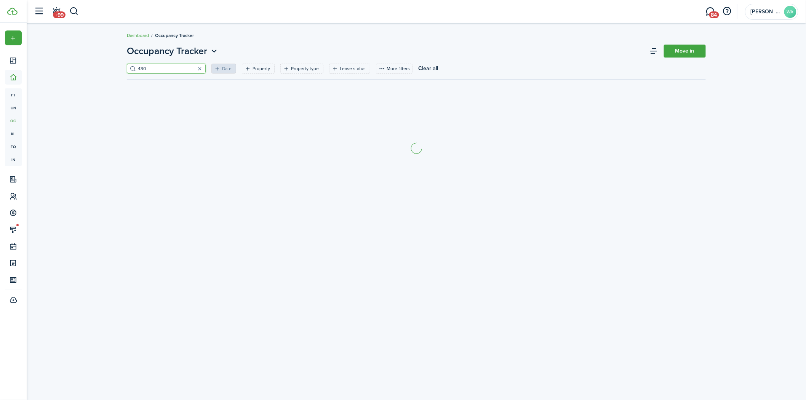
type input "430"
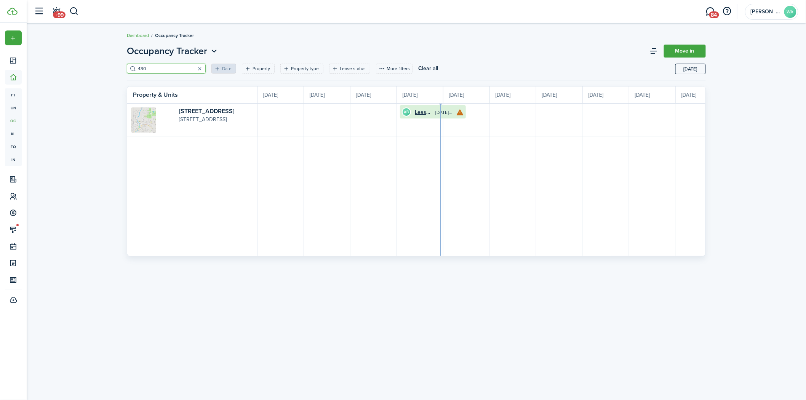
scroll to position [0, 139]
click at [197, 109] on link "[STREET_ADDRESS]" at bounding box center [206, 111] width 55 height 9
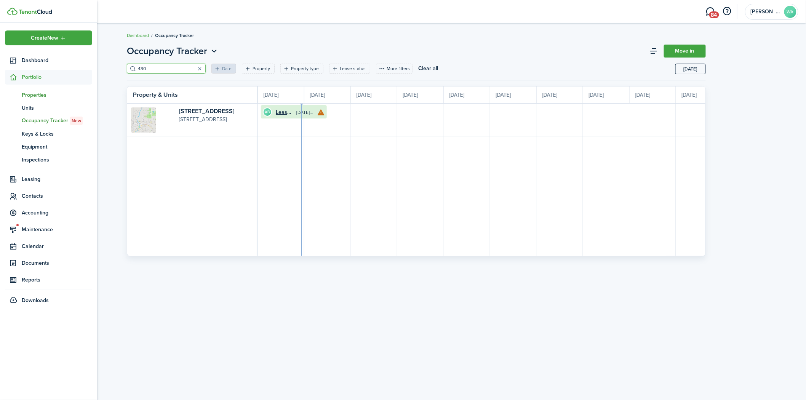
click at [27, 89] on link "pt Properties" at bounding box center [48, 94] width 87 height 13
